Goal: Task Accomplishment & Management: Manage account settings

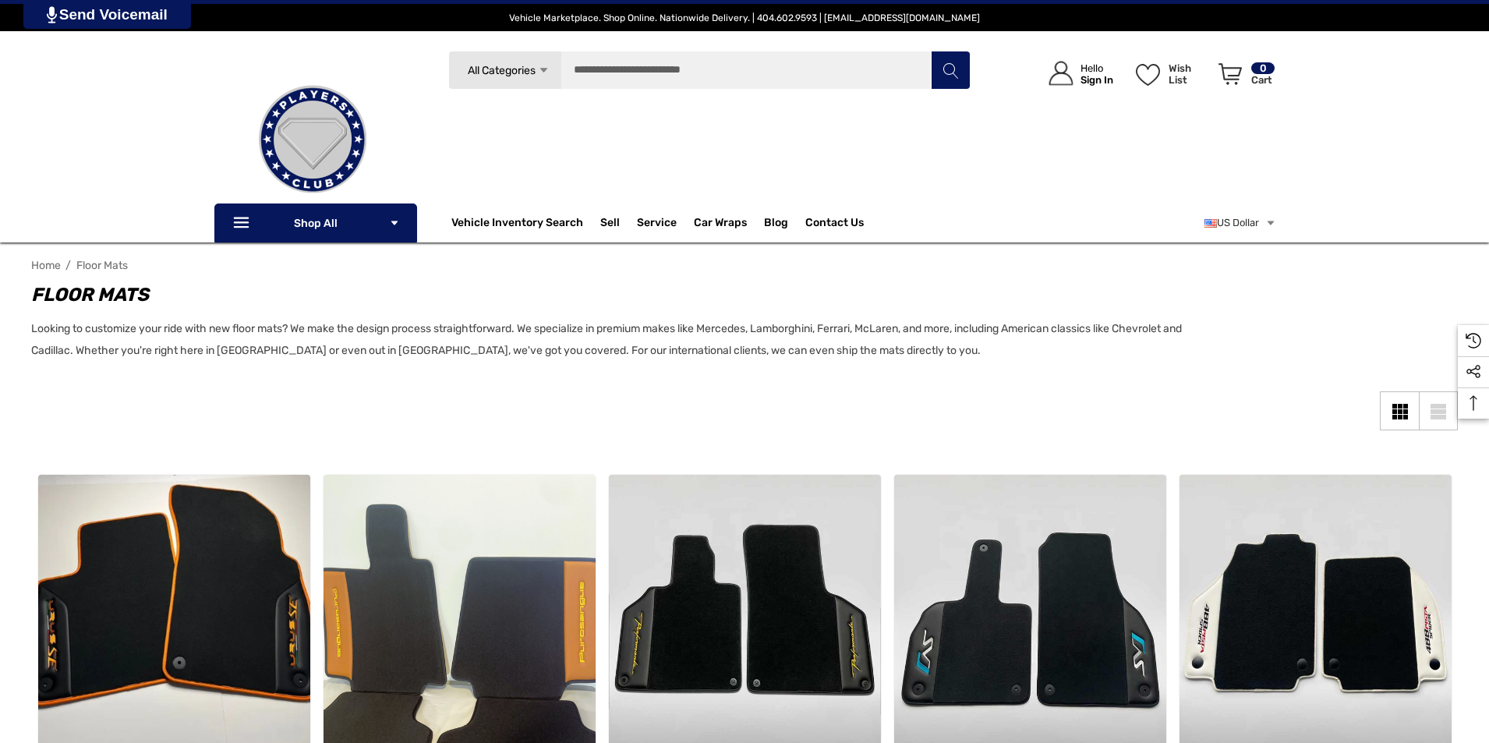
click at [1103, 76] on p "Sign In" at bounding box center [1096, 80] width 33 height 12
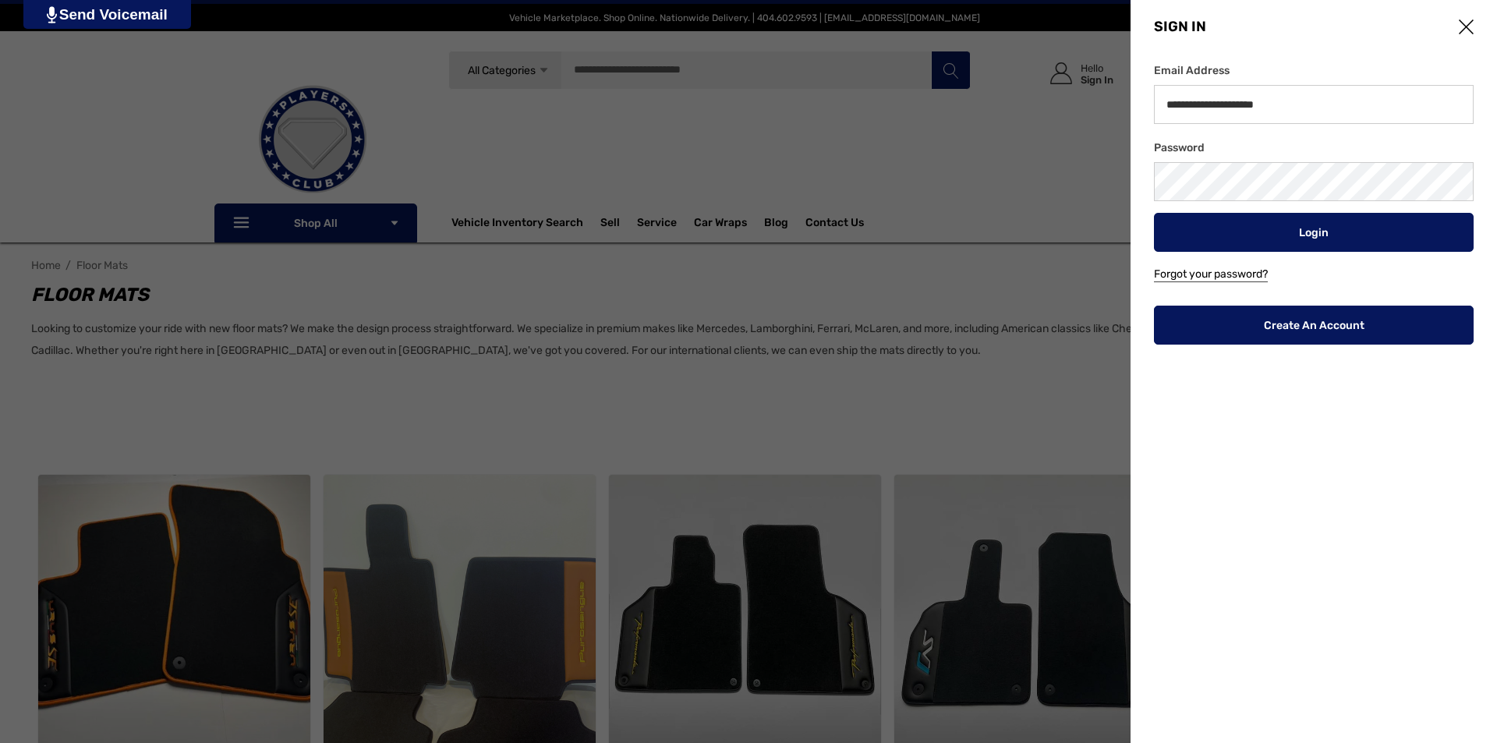
click at [1300, 322] on link "Create An Account" at bounding box center [1314, 325] width 320 height 39
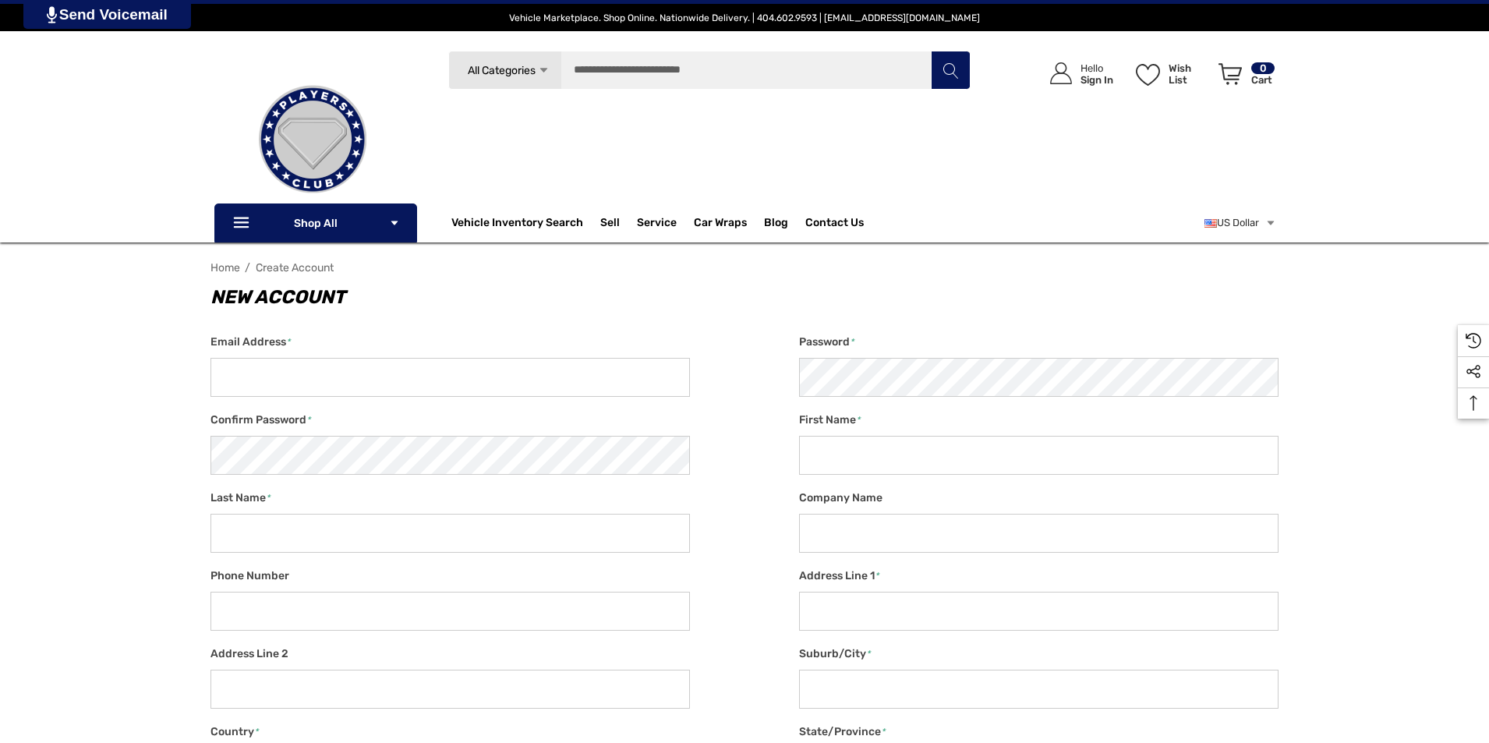
click at [290, 125] on img at bounding box center [313, 140] width 156 height 156
